Goal: Find contact information: Find contact information

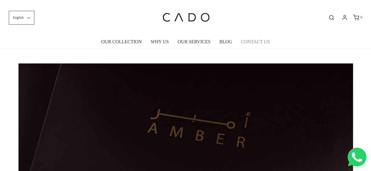
click at [259, 42] on link "CONTACT US" at bounding box center [254, 41] width 29 height 13
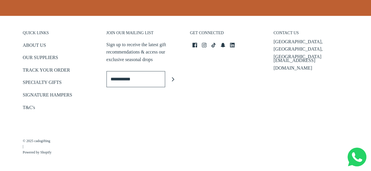
scroll to position [306, 0]
click at [196, 46] on icon at bounding box center [194, 44] width 5 height 5
click at [204, 44] on icon at bounding box center [204, 44] width 5 height 5
click at [231, 47] on icon at bounding box center [232, 44] width 5 height 5
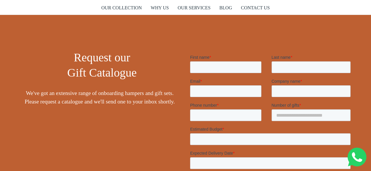
scroll to position [0, 0]
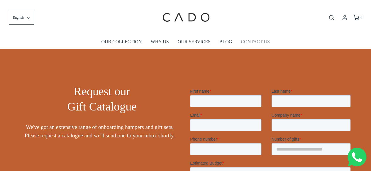
click at [260, 42] on link "CONTACT US" at bounding box center [254, 41] width 29 height 13
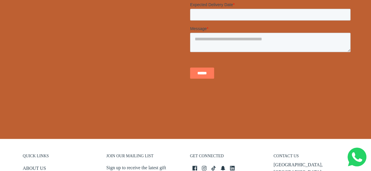
scroll to position [131, 0]
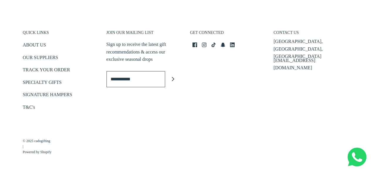
scroll to position [108, 0]
